Goal: Task Accomplishment & Management: Use online tool/utility

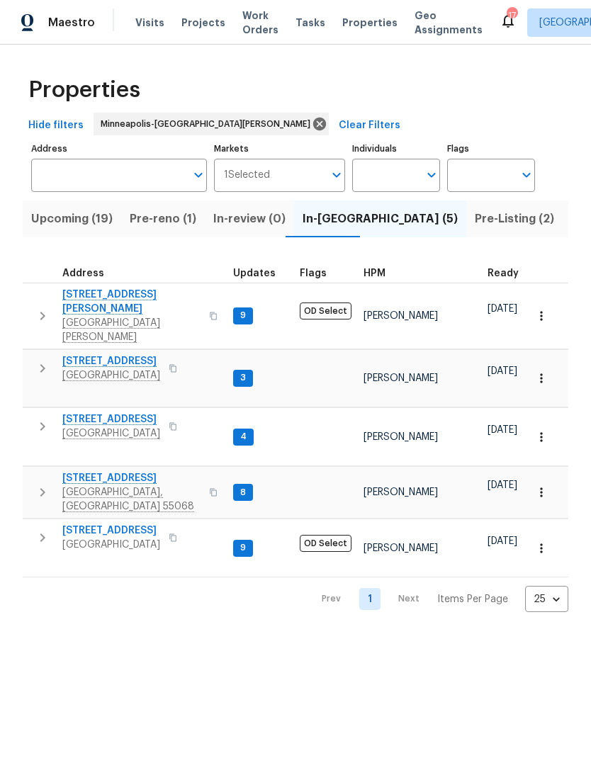
click at [161, 225] on span "Pre-reno (1)" at bounding box center [163, 219] width 67 height 20
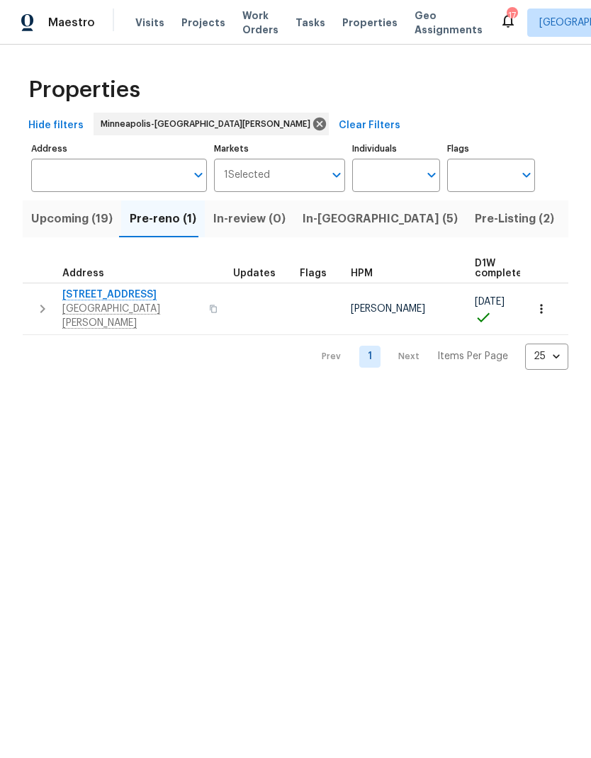
click at [41, 307] on icon "button" at bounding box center [42, 309] width 5 height 8
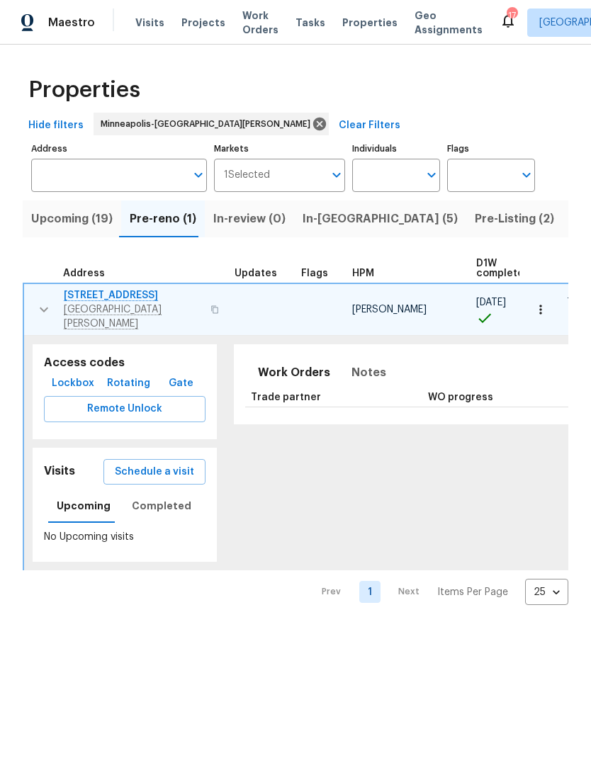
click at [136, 465] on span "Schedule a visit" at bounding box center [154, 472] width 79 height 18
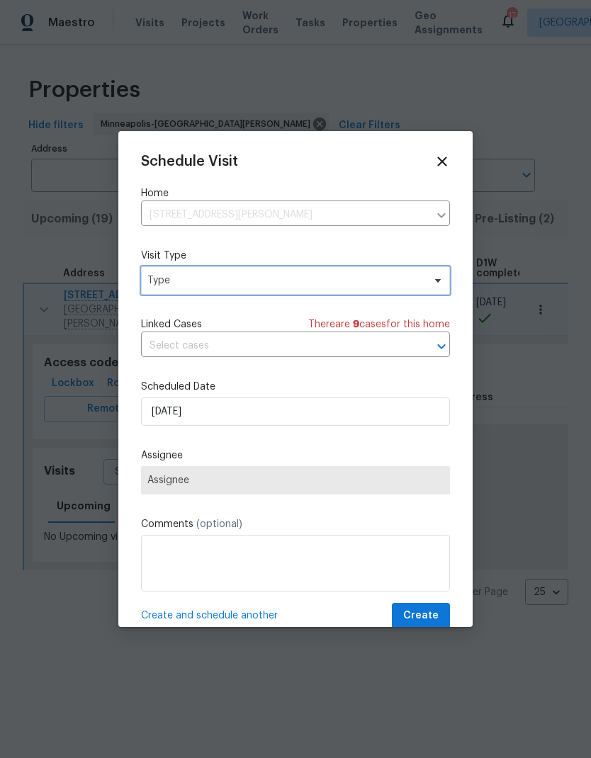
click at [436, 288] on span "Type" at bounding box center [295, 280] width 309 height 28
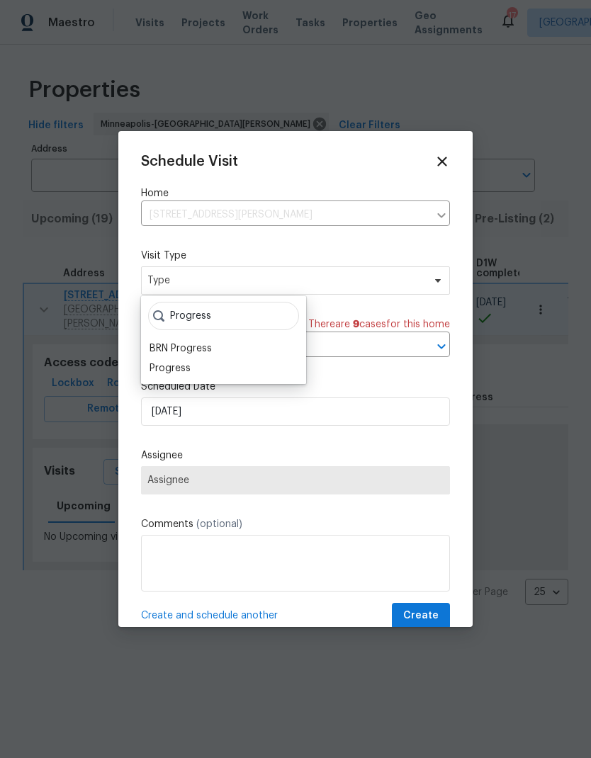
type input "Progress"
click at [185, 373] on div "Progress" at bounding box center [169, 368] width 41 height 14
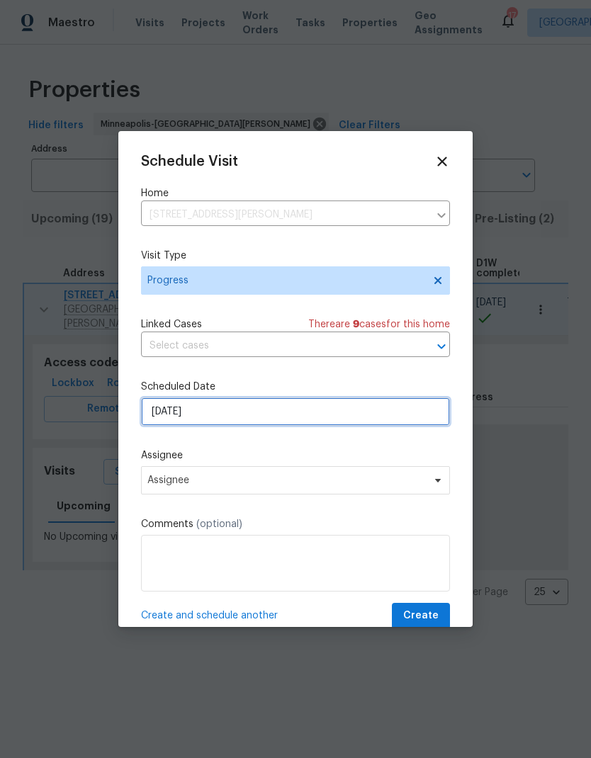
click at [336, 421] on input "[DATE]" at bounding box center [295, 411] width 309 height 28
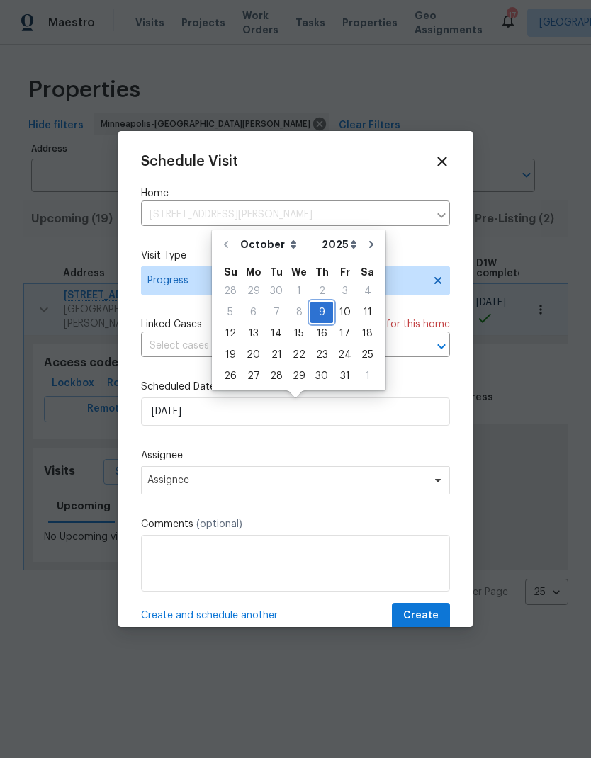
click at [320, 312] on div "9" at bounding box center [321, 312] width 23 height 20
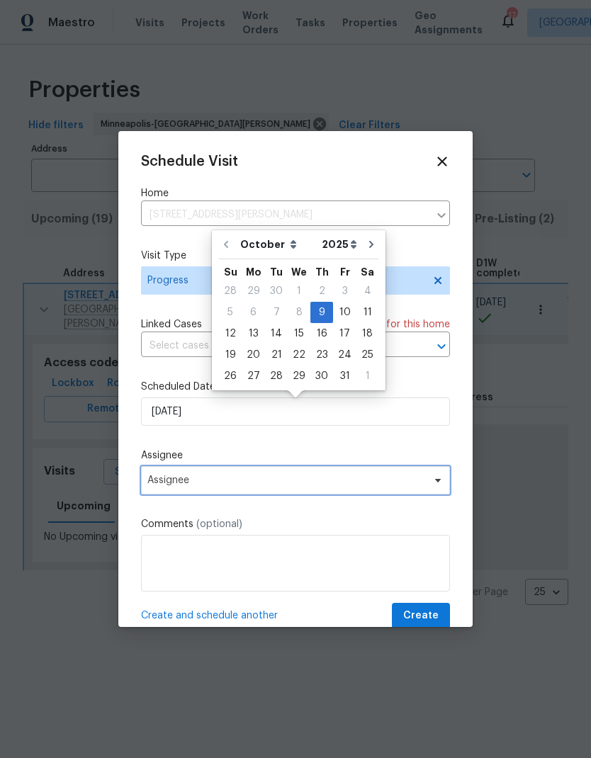
click at [343, 489] on span "Assignee" at bounding box center [295, 480] width 309 height 28
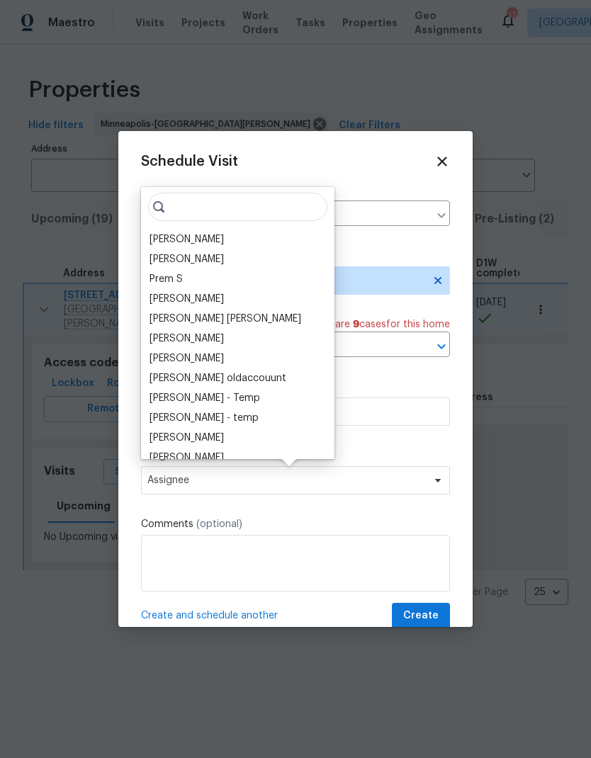
click at [237, 239] on div "[PERSON_NAME]" at bounding box center [237, 239] width 185 height 20
click at [203, 236] on div "[PERSON_NAME]" at bounding box center [186, 239] width 74 height 14
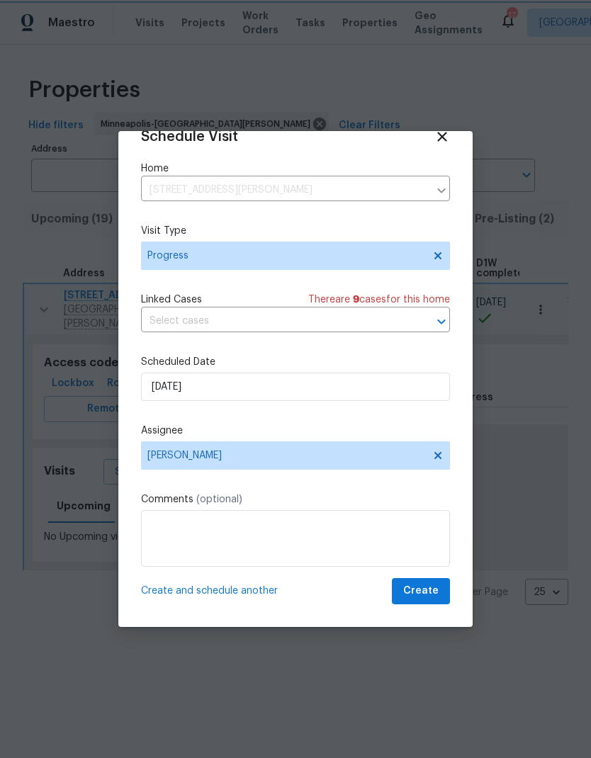
scroll to position [28, 0]
click at [290, 529] on textarea at bounding box center [295, 538] width 309 height 57
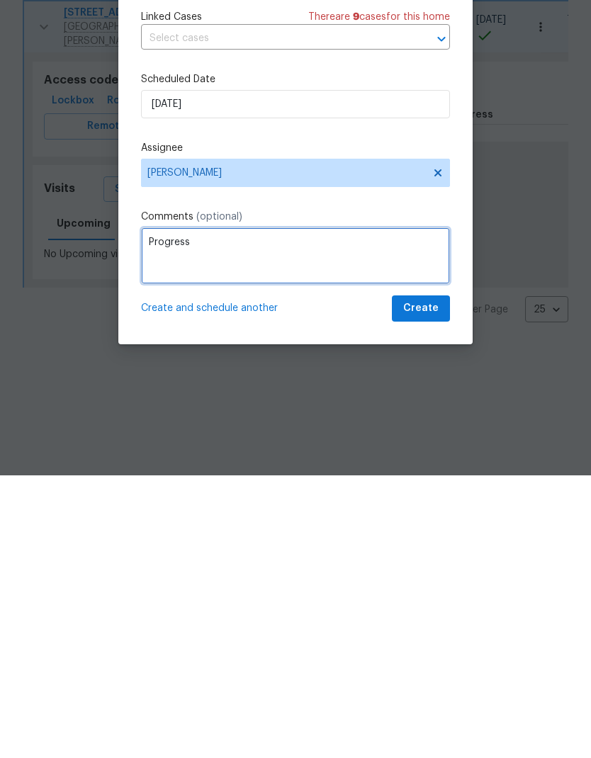
type textarea "Progress"
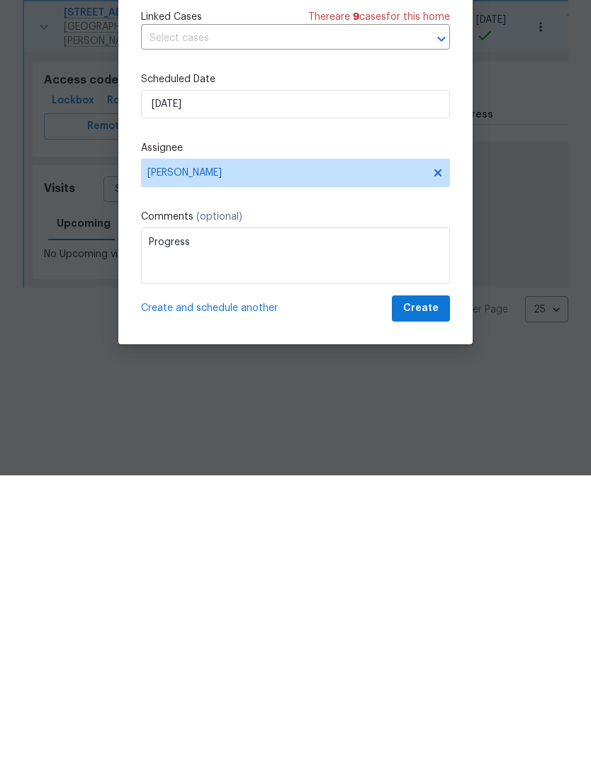
click at [231, 584] on span "Create and schedule another" at bounding box center [209, 591] width 137 height 14
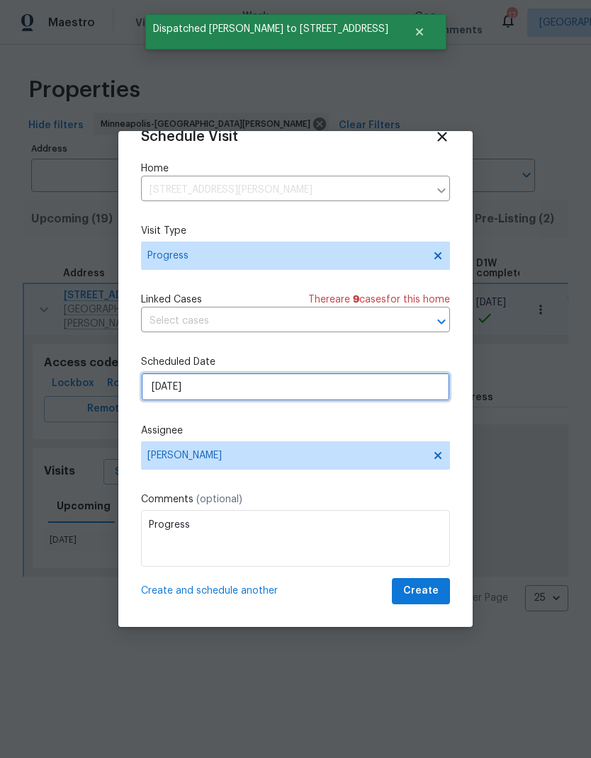
click at [312, 383] on input "[DATE]" at bounding box center [295, 387] width 309 height 28
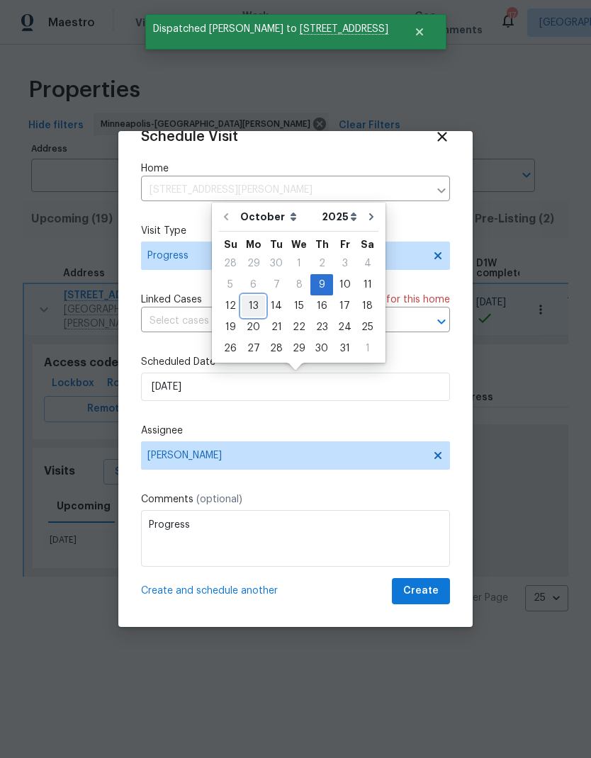
click at [251, 307] on div "13" at bounding box center [252, 306] width 23 height 20
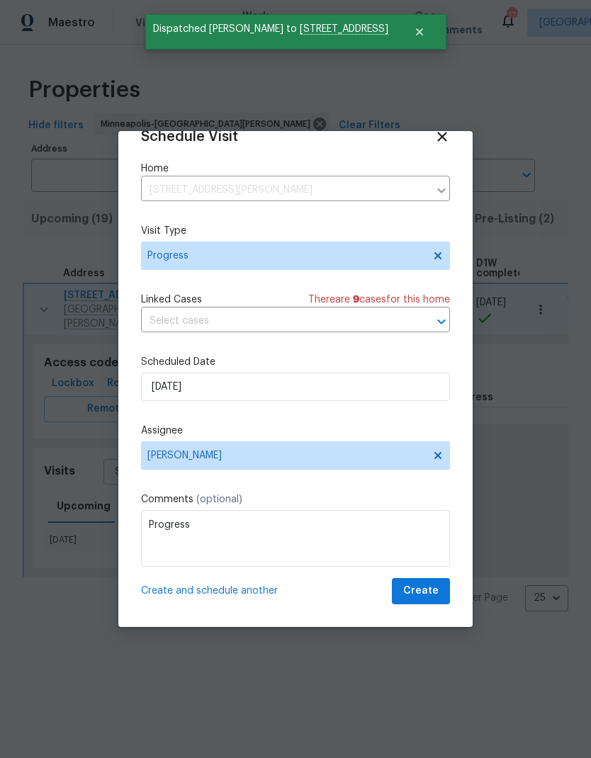
click at [266, 598] on span "Create and schedule another" at bounding box center [209, 591] width 137 height 14
click at [290, 385] on input "[DATE]" at bounding box center [295, 387] width 309 height 28
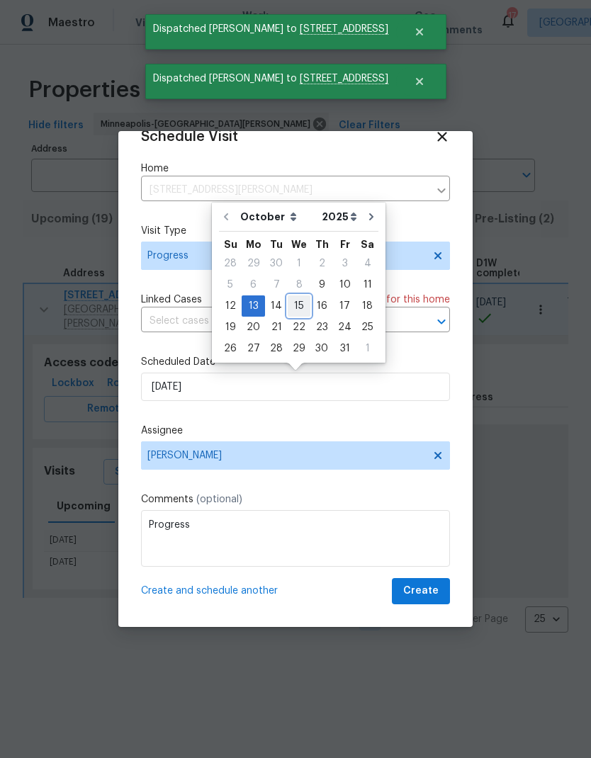
click at [303, 314] on div "15" at bounding box center [299, 306] width 23 height 20
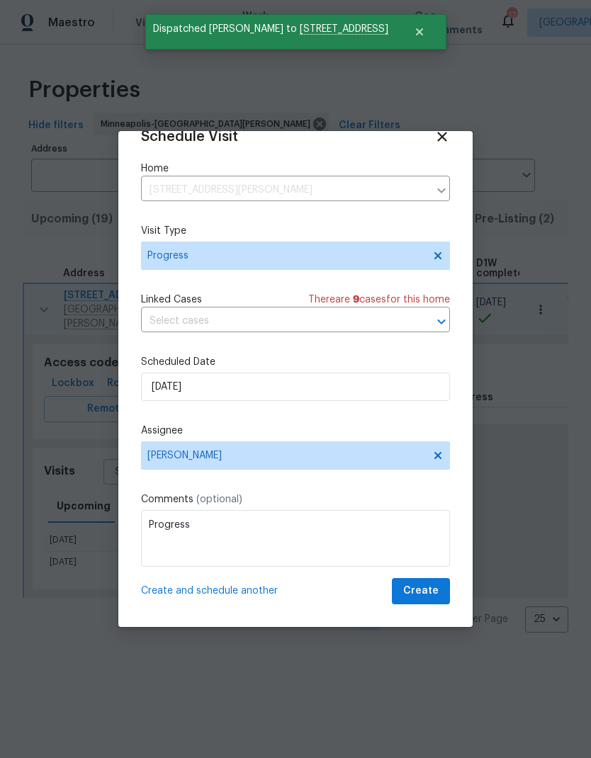
click at [255, 596] on span "Create and schedule another" at bounding box center [209, 591] width 137 height 14
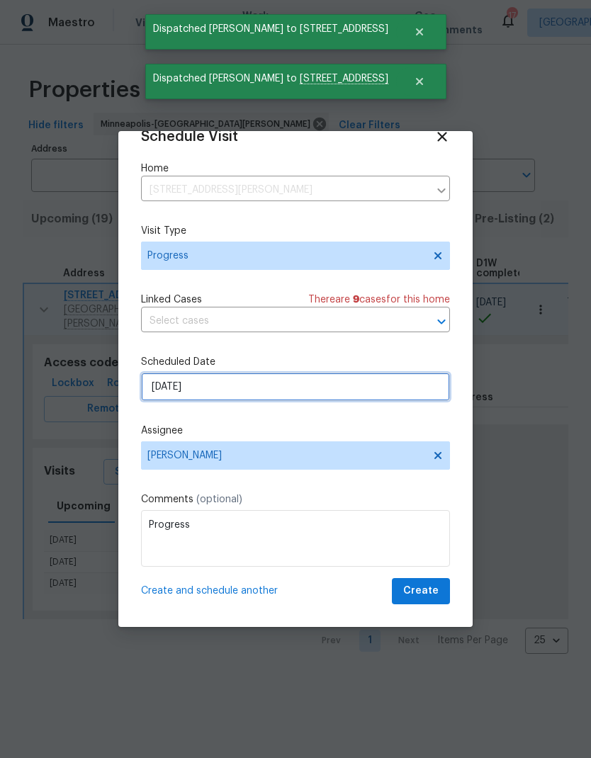
click at [315, 393] on input "[DATE]" at bounding box center [295, 387] width 309 height 28
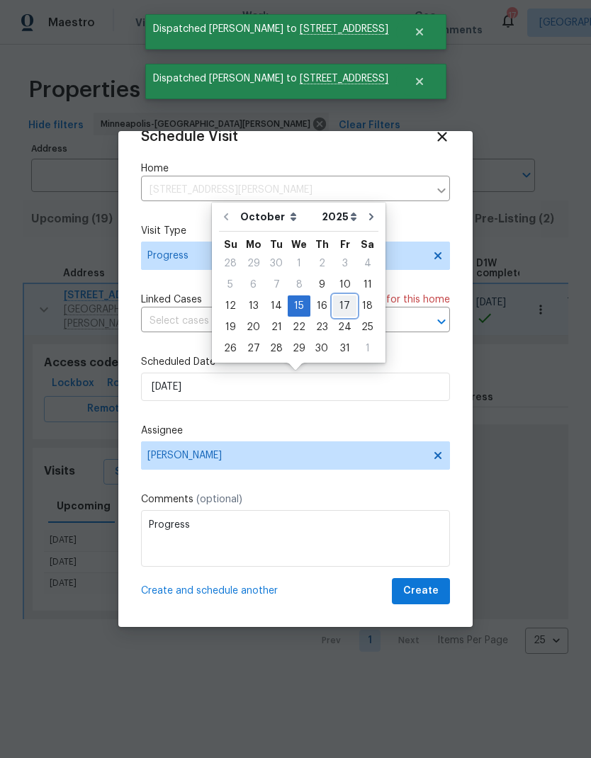
click at [346, 308] on div "17" at bounding box center [344, 306] width 23 height 20
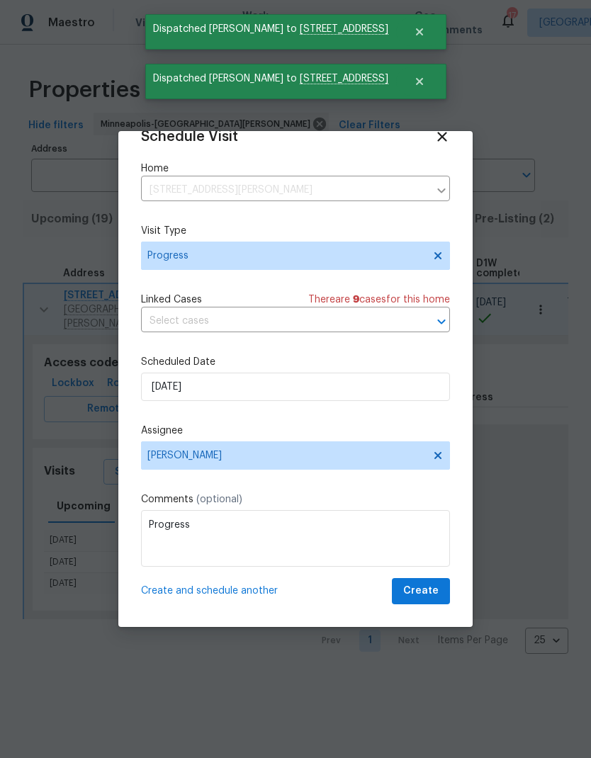
click at [254, 590] on span "Create and schedule another" at bounding box center [209, 591] width 137 height 14
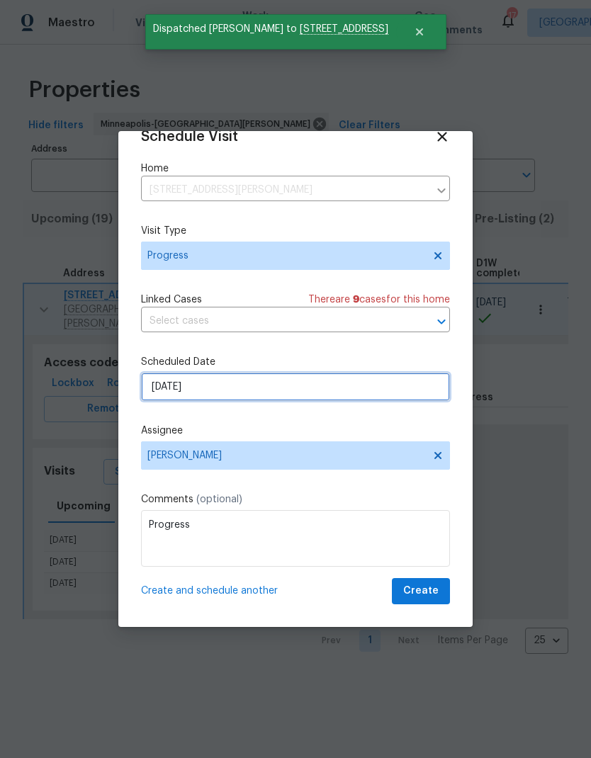
click at [316, 392] on input "[DATE]" at bounding box center [295, 387] width 309 height 28
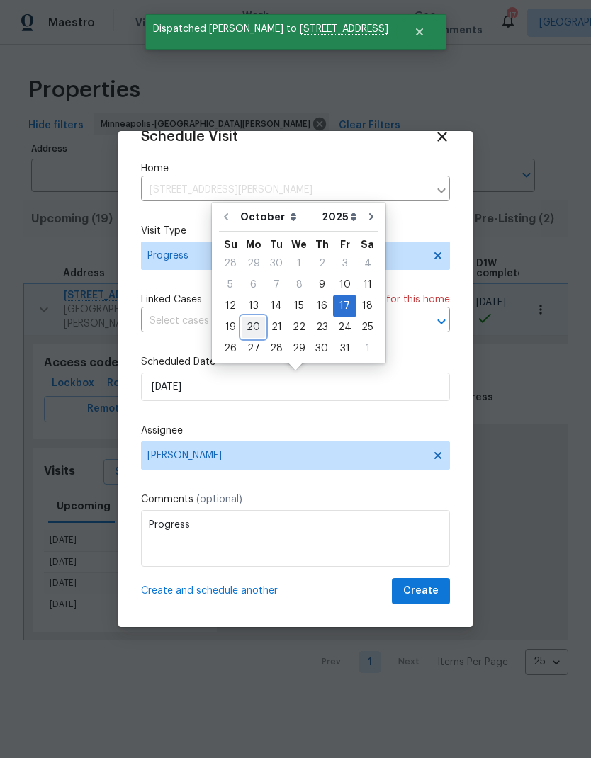
click at [258, 333] on div "20" at bounding box center [252, 327] width 23 height 20
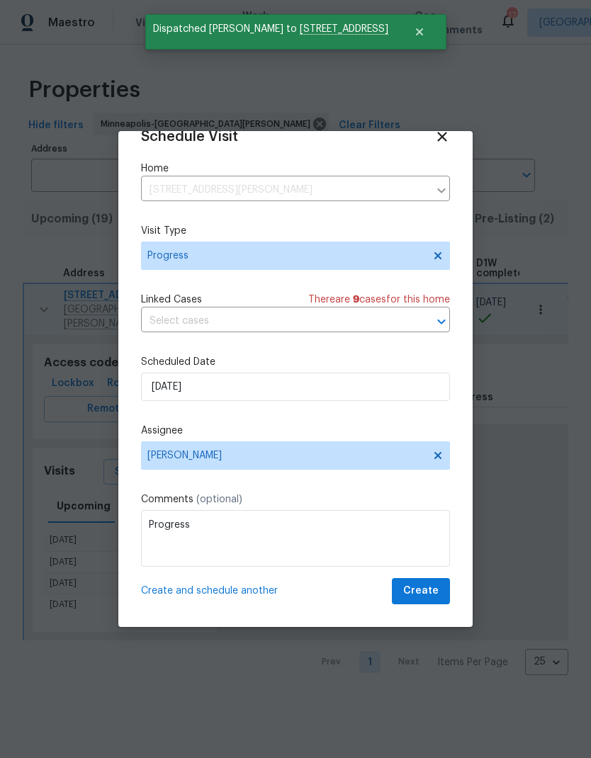
click at [267, 587] on span "Create and schedule another" at bounding box center [209, 591] width 137 height 14
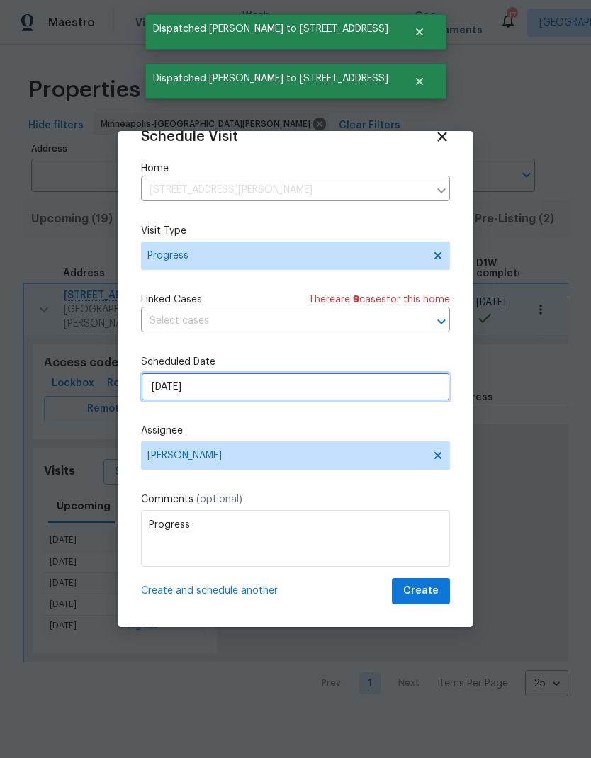
click at [297, 395] on input "[DATE]" at bounding box center [295, 387] width 309 height 28
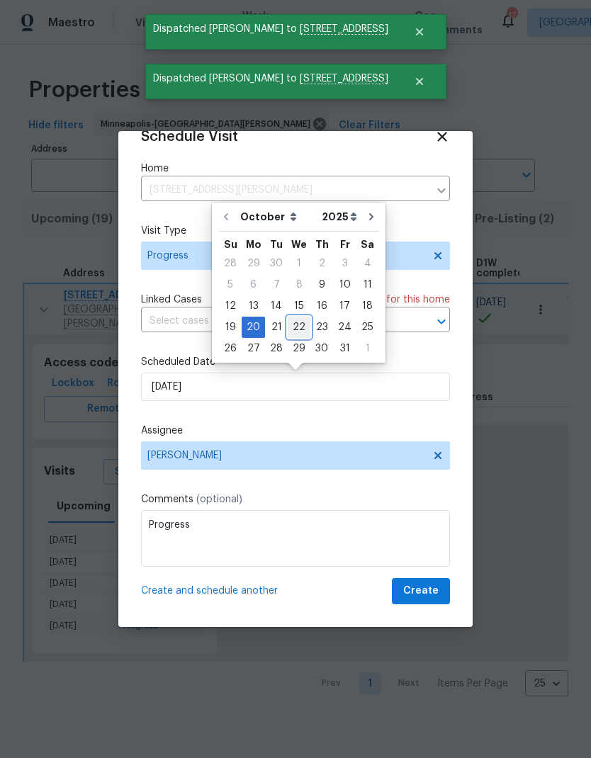
click at [305, 328] on div "22" at bounding box center [299, 327] width 23 height 20
type input "[DATE]"
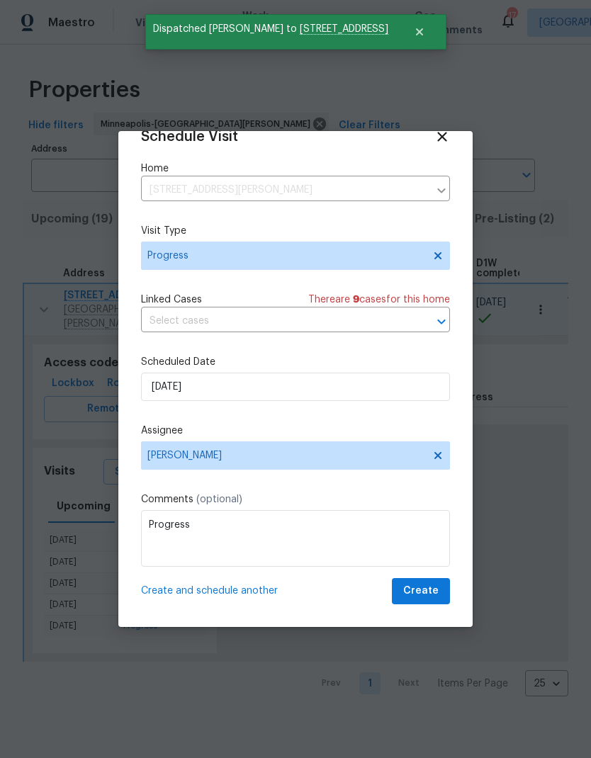
click at [268, 592] on span "Create and schedule another" at bounding box center [209, 591] width 137 height 14
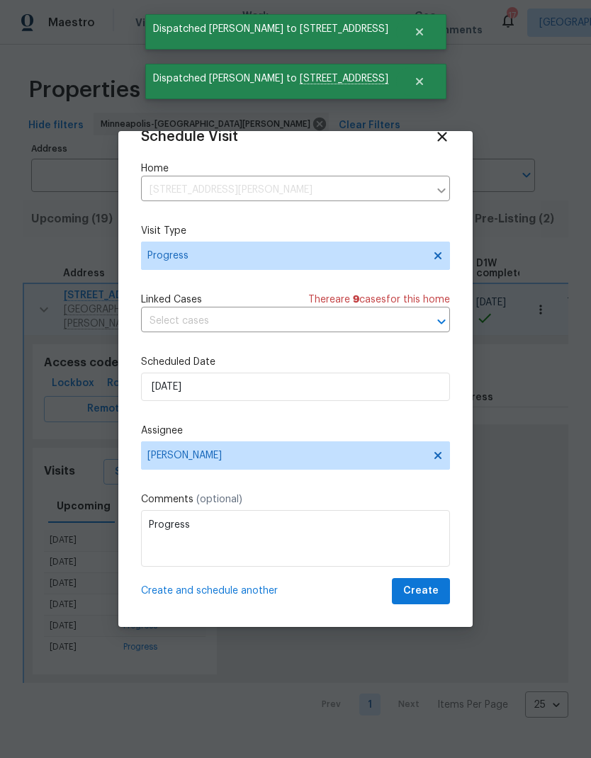
click at [437, 595] on span "Create" at bounding box center [420, 591] width 35 height 18
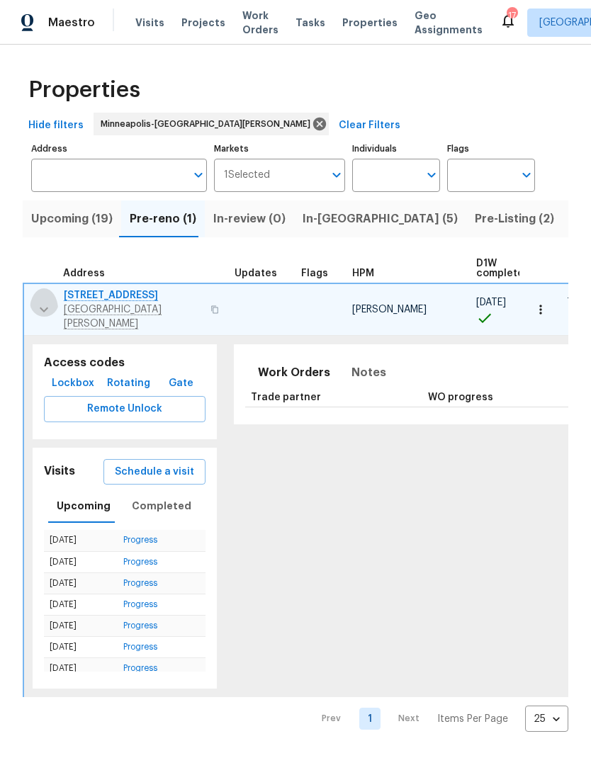
click at [42, 301] on icon "button" at bounding box center [43, 309] width 17 height 17
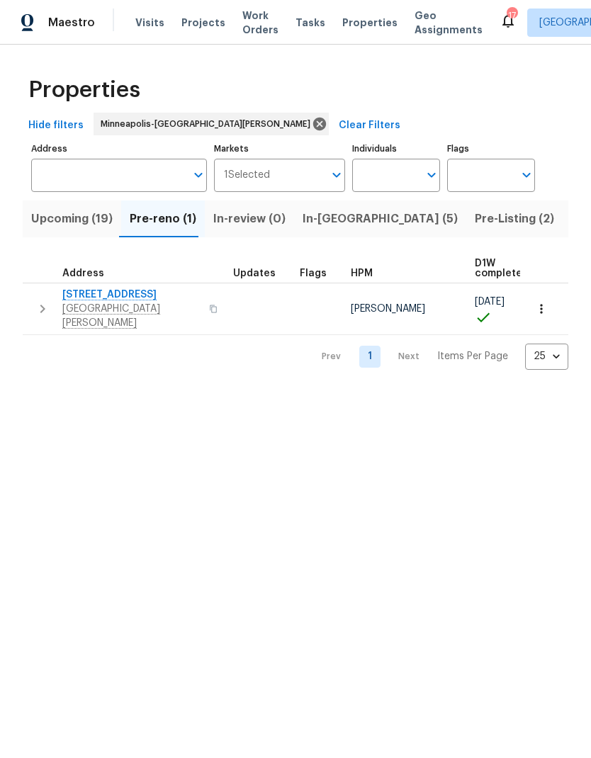
click at [55, 304] on button "button" at bounding box center [42, 309] width 28 height 42
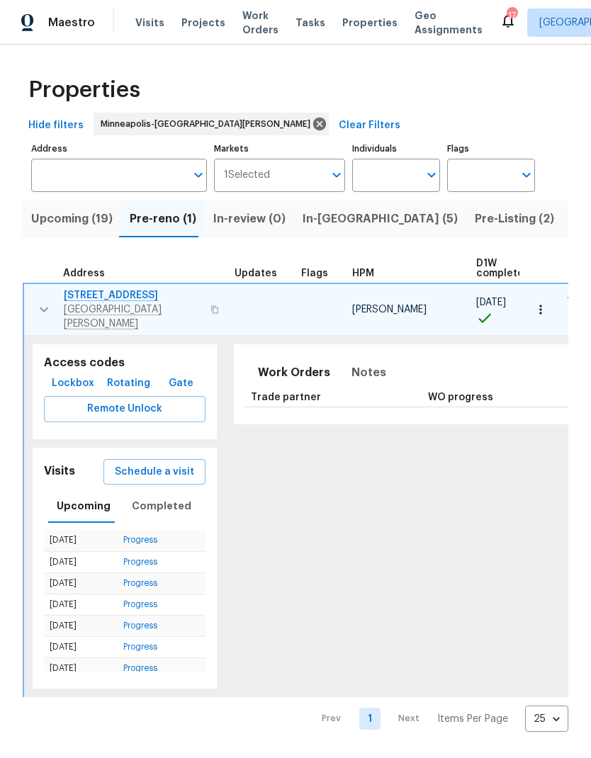
click at [45, 307] on icon "button" at bounding box center [43, 309] width 17 height 17
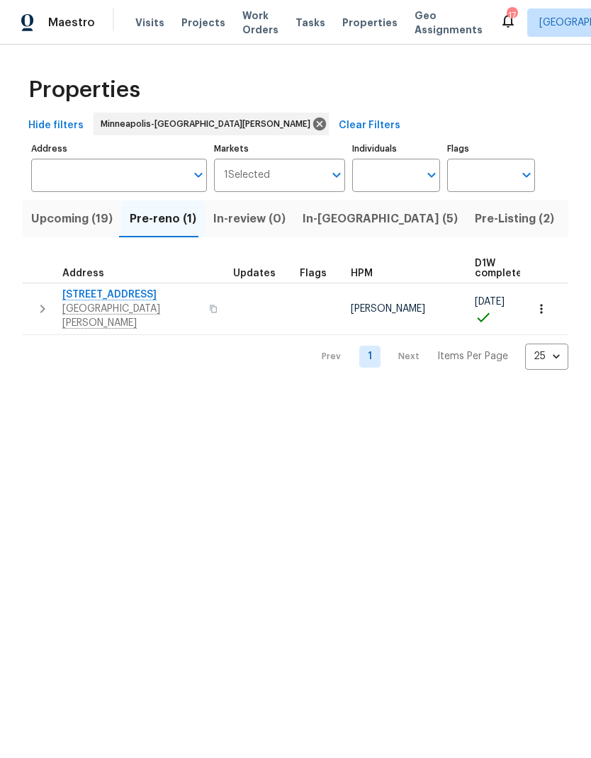
click at [43, 305] on icon "button" at bounding box center [42, 309] width 5 height 8
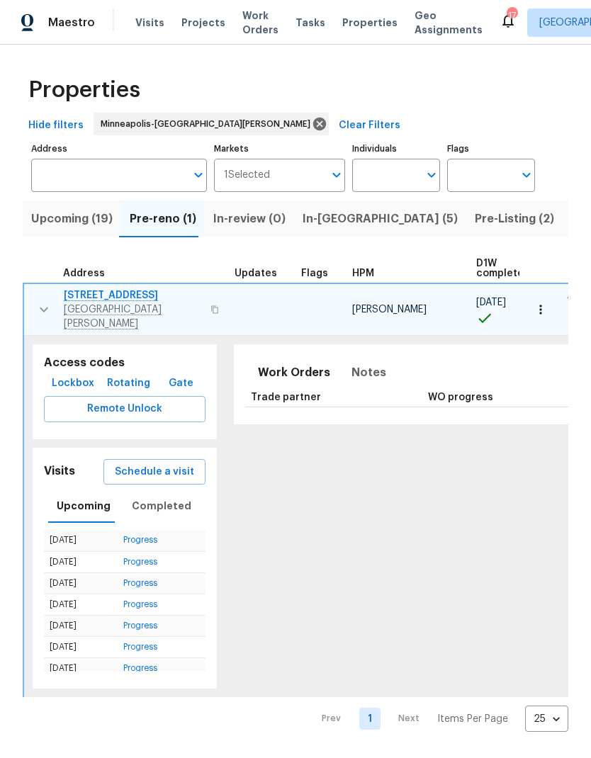
click at [89, 224] on span "Upcoming (19)" at bounding box center [71, 219] width 81 height 20
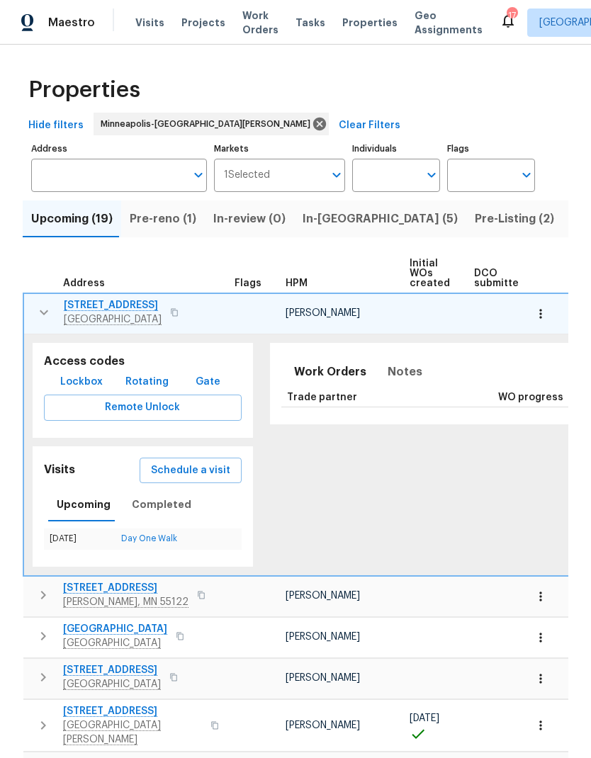
click at [42, 312] on icon "button" at bounding box center [43, 312] width 17 height 17
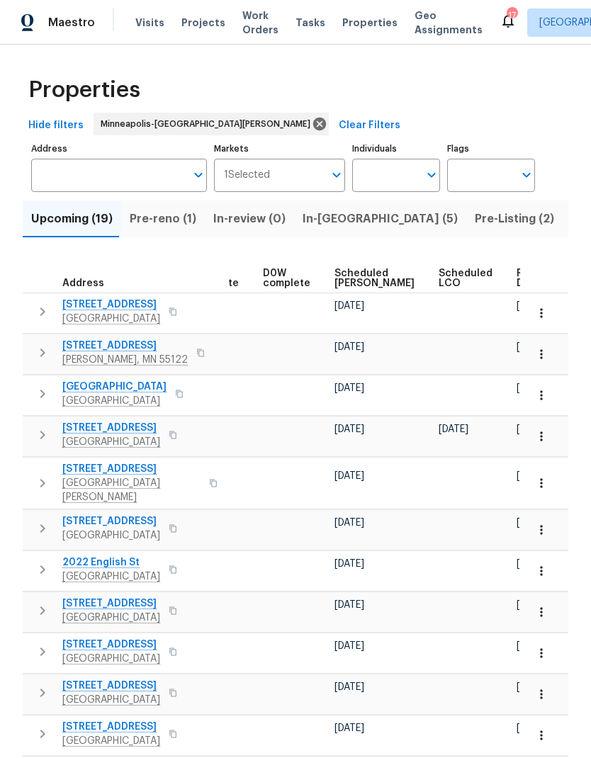
scroll to position [0, 355]
click at [355, 282] on span "Scheduled [PERSON_NAME]" at bounding box center [376, 278] width 80 height 20
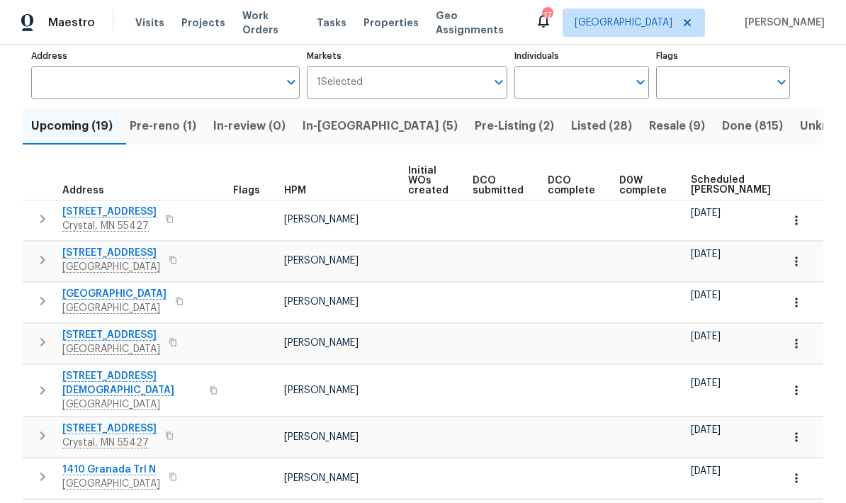
click at [161, 225] on button "button" at bounding box center [169, 219] width 17 height 20
click at [165, 221] on icon "button" at bounding box center [169, 219] width 8 height 8
click at [165, 222] on icon "button" at bounding box center [169, 219] width 8 height 8
click at [165, 218] on icon "button" at bounding box center [169, 219] width 8 height 8
click at [165, 222] on icon "button" at bounding box center [169, 219] width 8 height 8
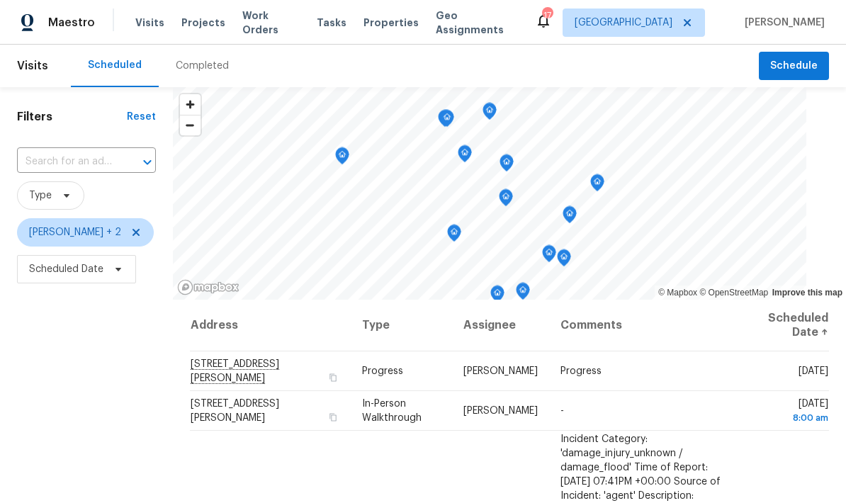
click at [576, 207] on icon "Map marker" at bounding box center [569, 215] width 13 height 16
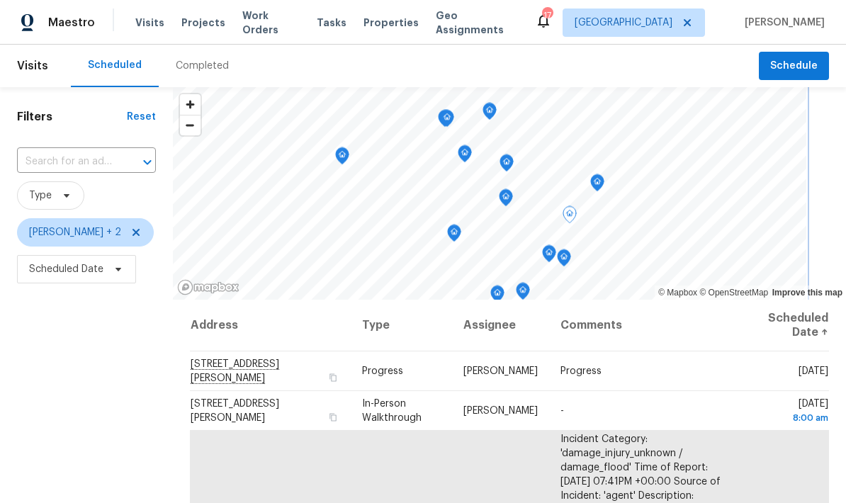
click at [566, 256] on icon "Map marker" at bounding box center [564, 258] width 4 height 4
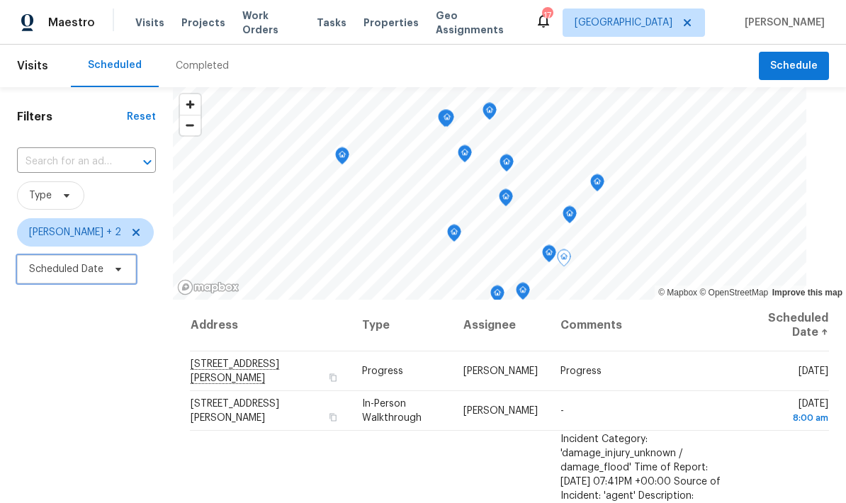
click at [113, 263] on icon at bounding box center [118, 268] width 11 height 11
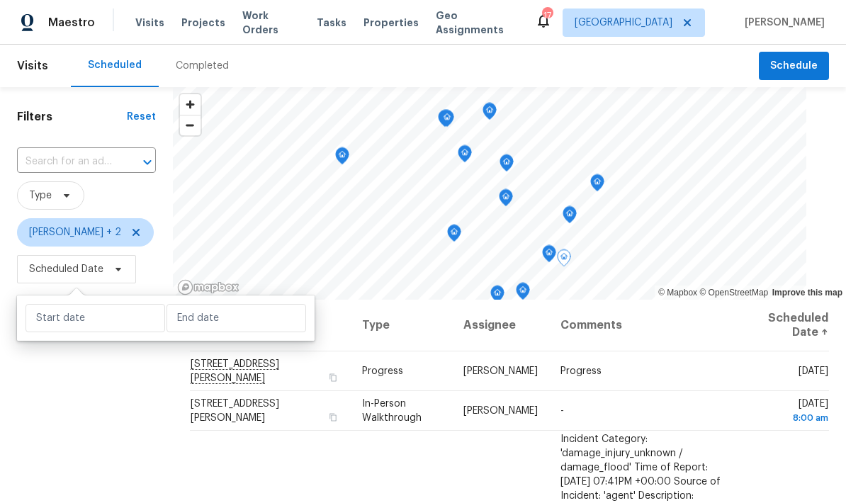
click at [117, 384] on div "Filters Reset ​ Type Jeffrey Lenz + 2 Scheduled Date" at bounding box center [86, 394] width 173 height 615
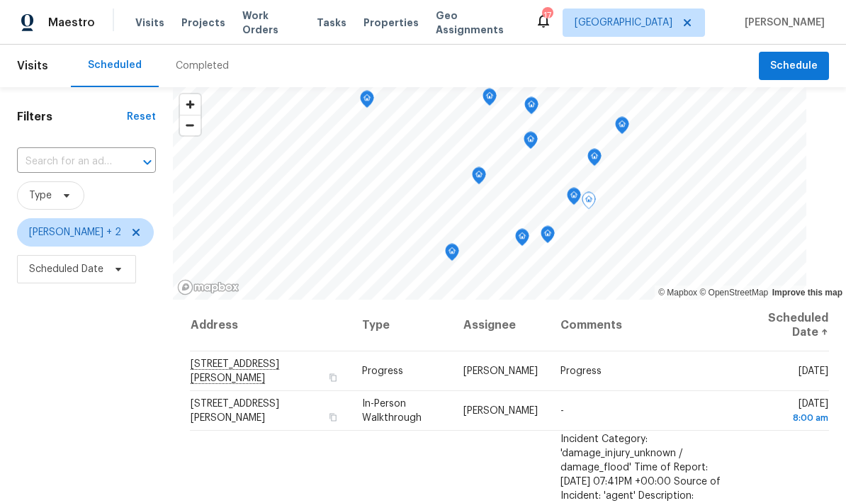
scroll to position [15, 0]
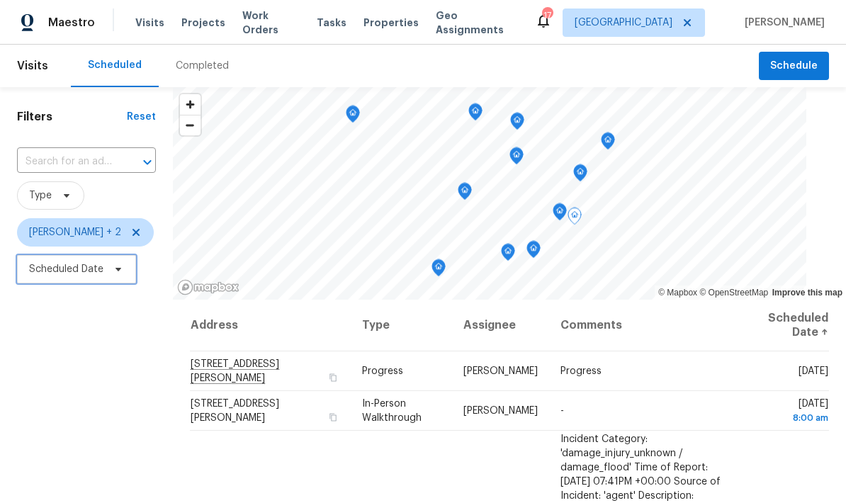
click at [127, 269] on span "Scheduled Date" at bounding box center [76, 269] width 119 height 28
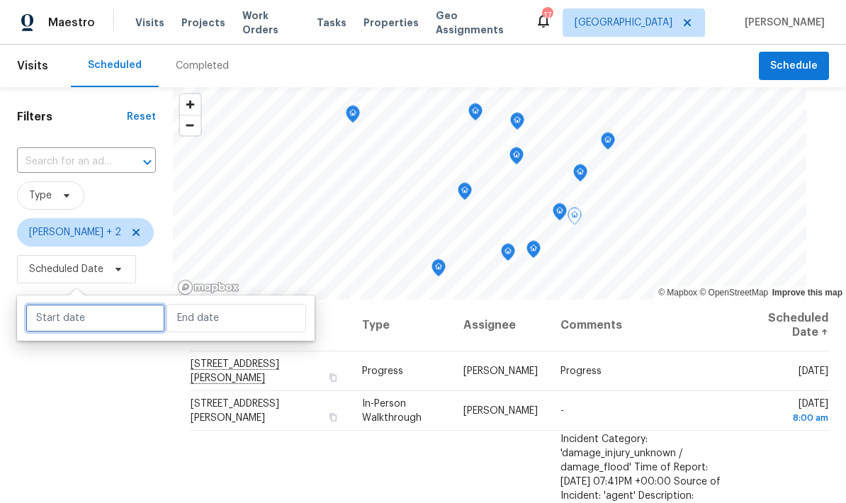
click at [92, 318] on input "text" at bounding box center [95, 318] width 140 height 28
select select "9"
select select "2025"
select select "10"
select select "2025"
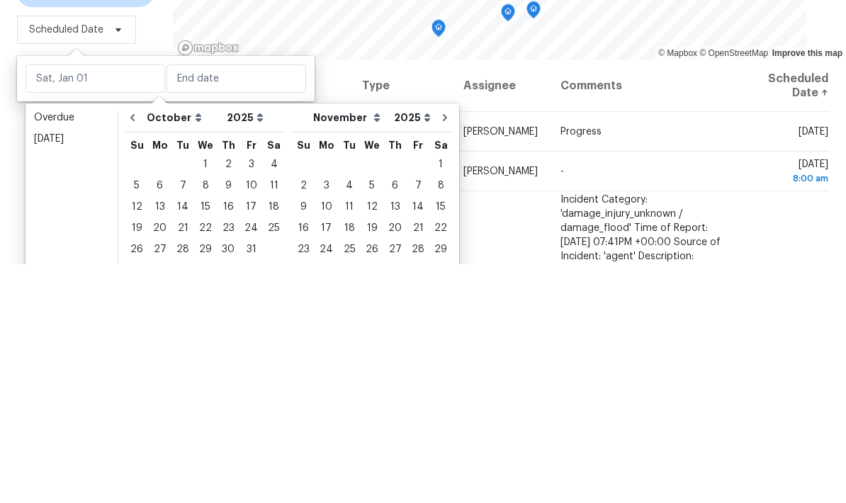
scroll to position [57, 0]
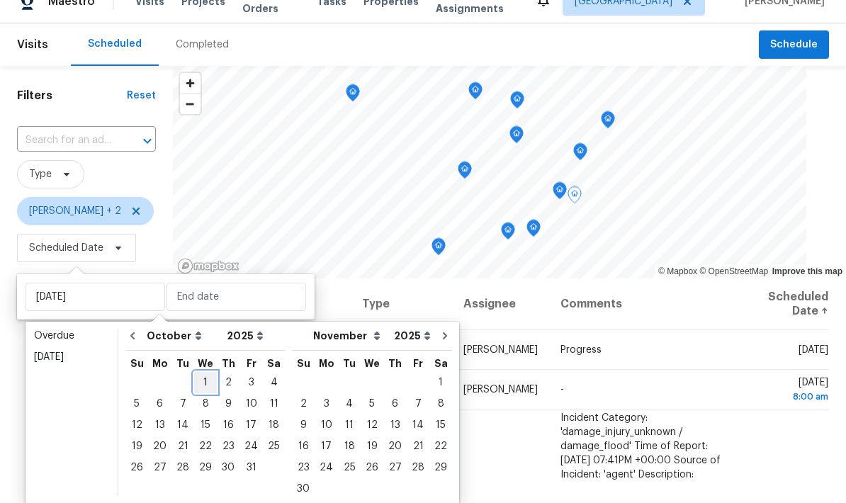
click at [209, 373] on div "1" at bounding box center [205, 383] width 23 height 20
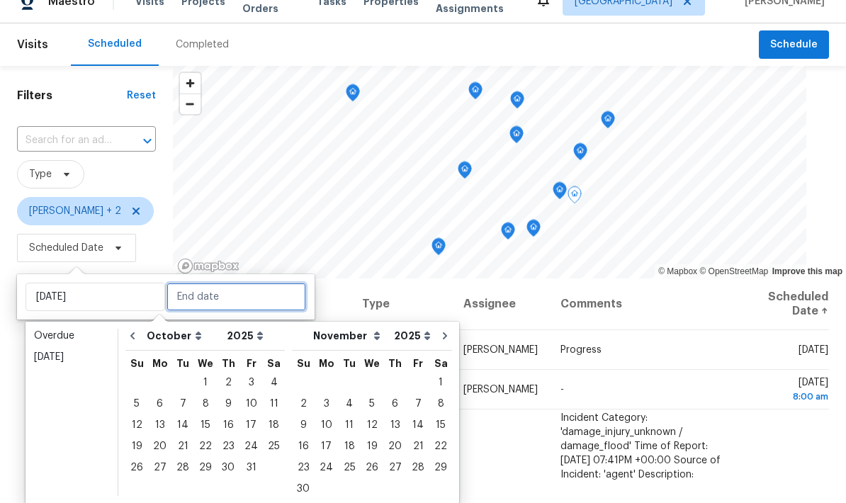
type input "Wed, Oct 01"
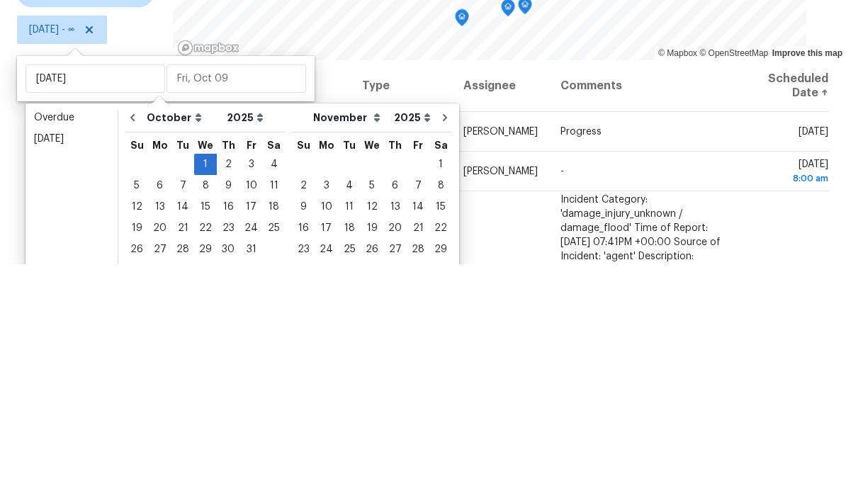
scroll to position [57, 0]
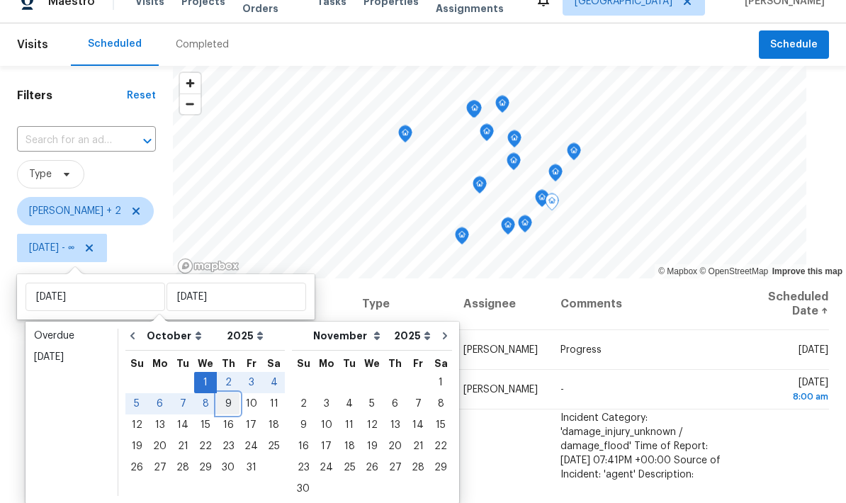
click at [225, 394] on div "9" at bounding box center [228, 404] width 23 height 20
type input "Thu, Oct 09"
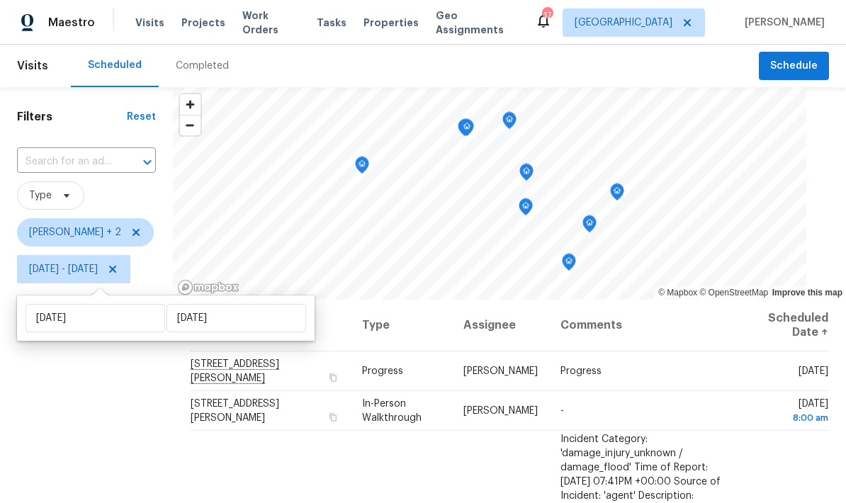
click at [98, 411] on div "Filters Reset ​ Type Jeffrey Lenz + 2 Wed, Oct 01 - Thu, Oct 09" at bounding box center [86, 394] width 173 height 615
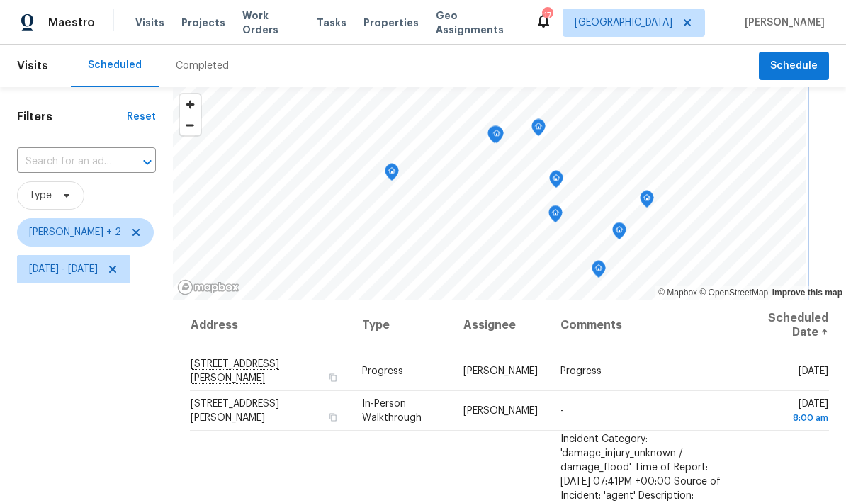
click at [562, 182] on icon "Map marker" at bounding box center [556, 179] width 13 height 16
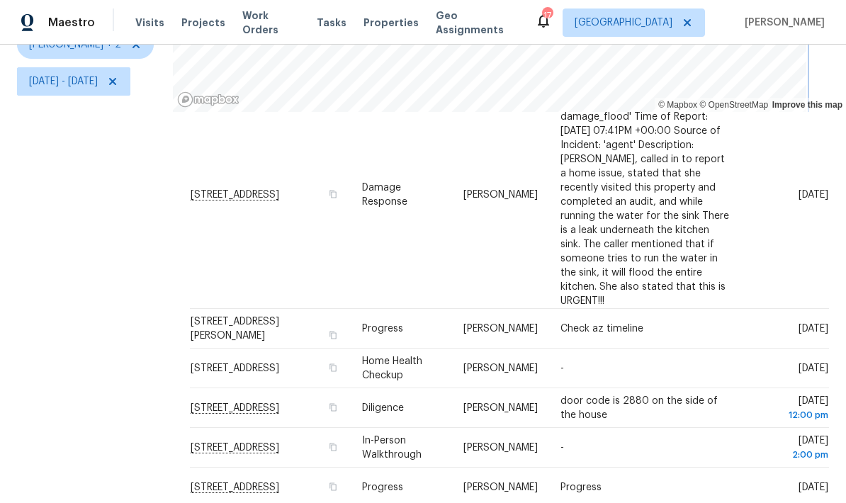
scroll to position [161, 0]
click at [136, 286] on div "Filters Reset ​ Type Jeffrey Lenz + 2 Wed, Oct 01 - Thu, Oct 09" at bounding box center [86, 206] width 173 height 615
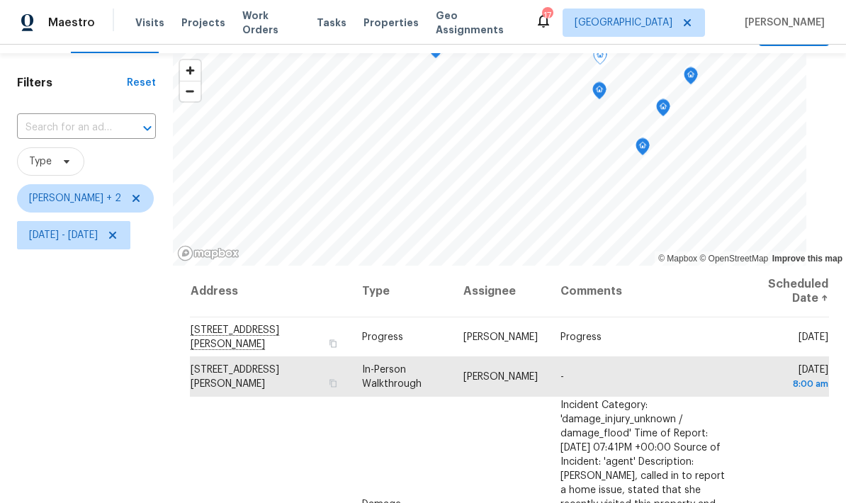
scroll to position [0, 0]
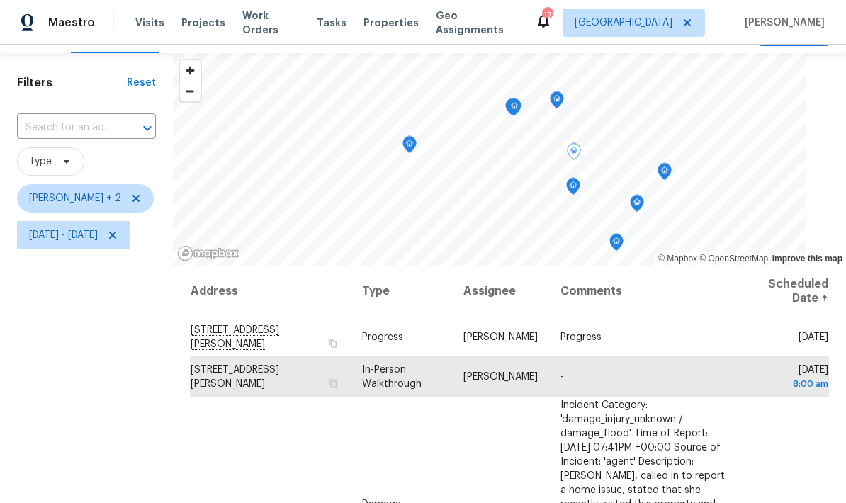
click at [579, 178] on icon "Map marker" at bounding box center [573, 186] width 13 height 16
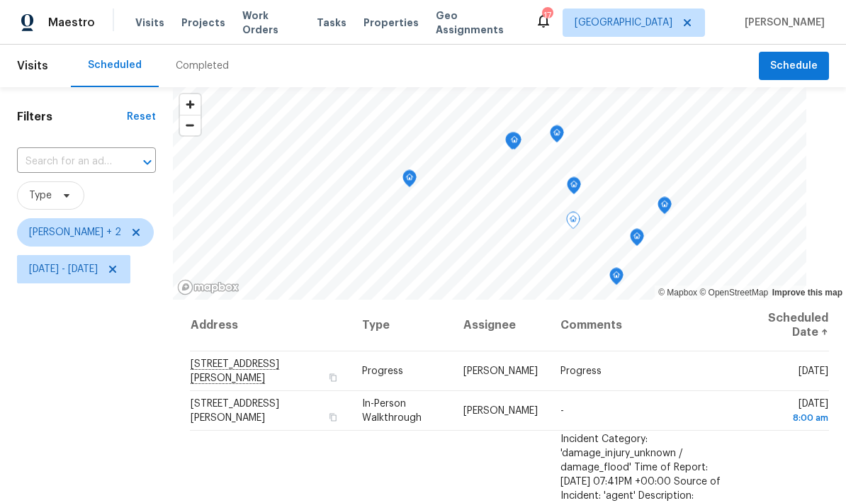
click at [580, 178] on icon "Map marker" at bounding box center [573, 186] width 13 height 16
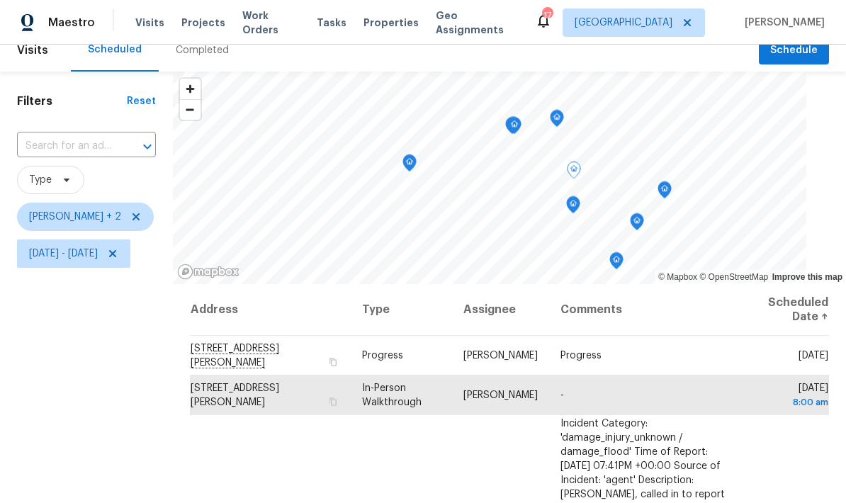
scroll to position [-25, 0]
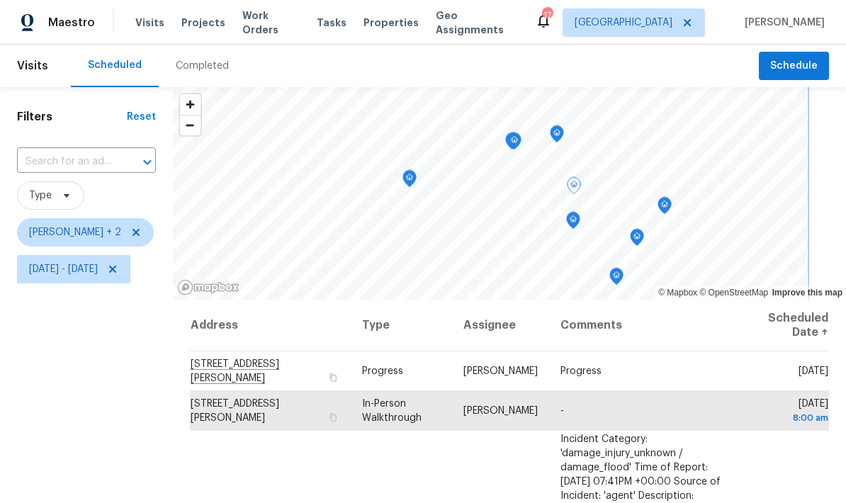
click at [563, 126] on icon "Map marker" at bounding box center [556, 134] width 13 height 16
